Goal: Navigation & Orientation: Find specific page/section

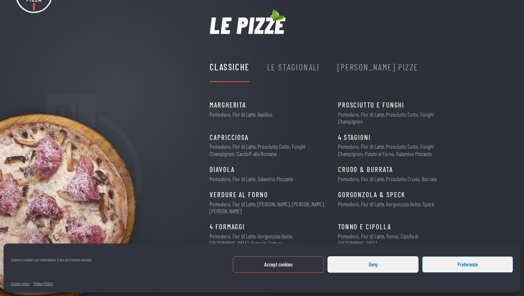
scroll to position [31, 0]
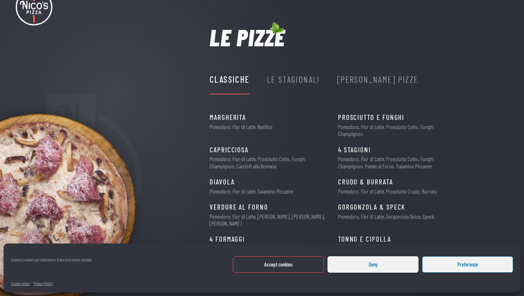
click at [290, 87] on div "Le Stagionali" at bounding box center [293, 79] width 53 height 29
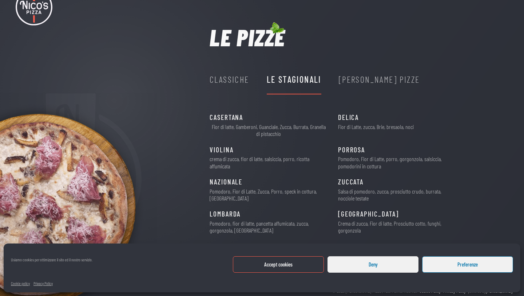
click at [370, 94] on div "Nico's Pizze" at bounding box center [379, 79] width 81 height 29
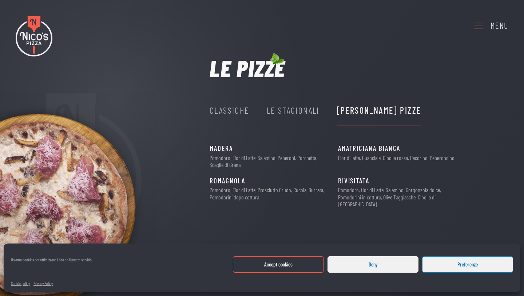
scroll to position [0, 0]
click at [477, 24] on icon at bounding box center [479, 26] width 12 height 20
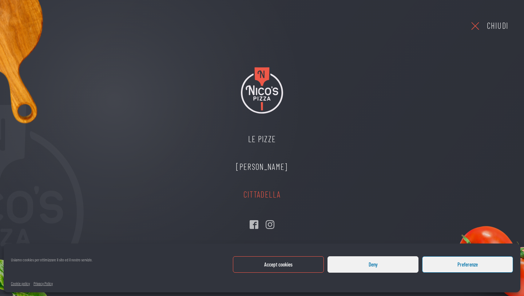
click at [267, 196] on link "Cittadella" at bounding box center [262, 195] width 66 height 28
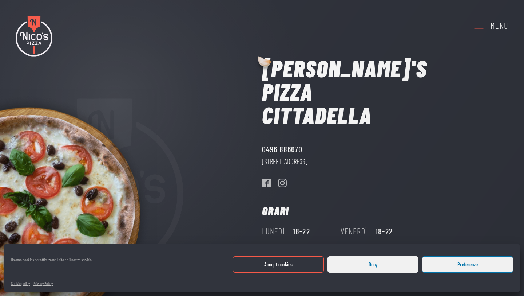
click at [383, 270] on button "Deny" at bounding box center [373, 264] width 91 height 16
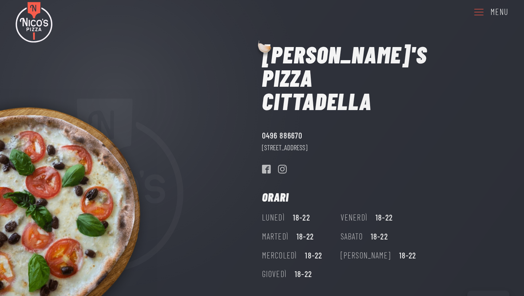
scroll to position [13, 0]
